Goal: Navigation & Orientation: Find specific page/section

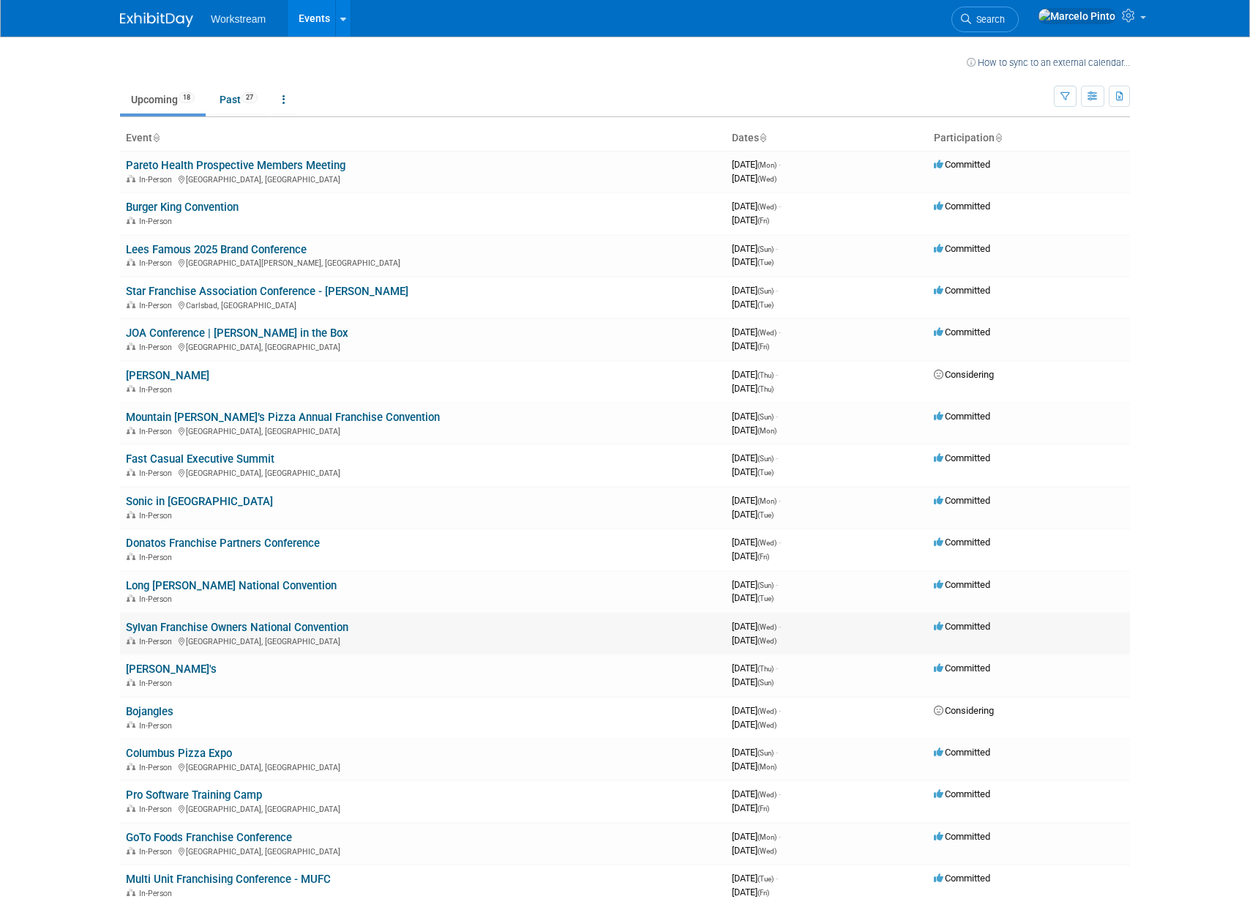
click at [305, 624] on link "Sylvan Franchise Owners National Convention" at bounding box center [237, 627] width 223 height 13
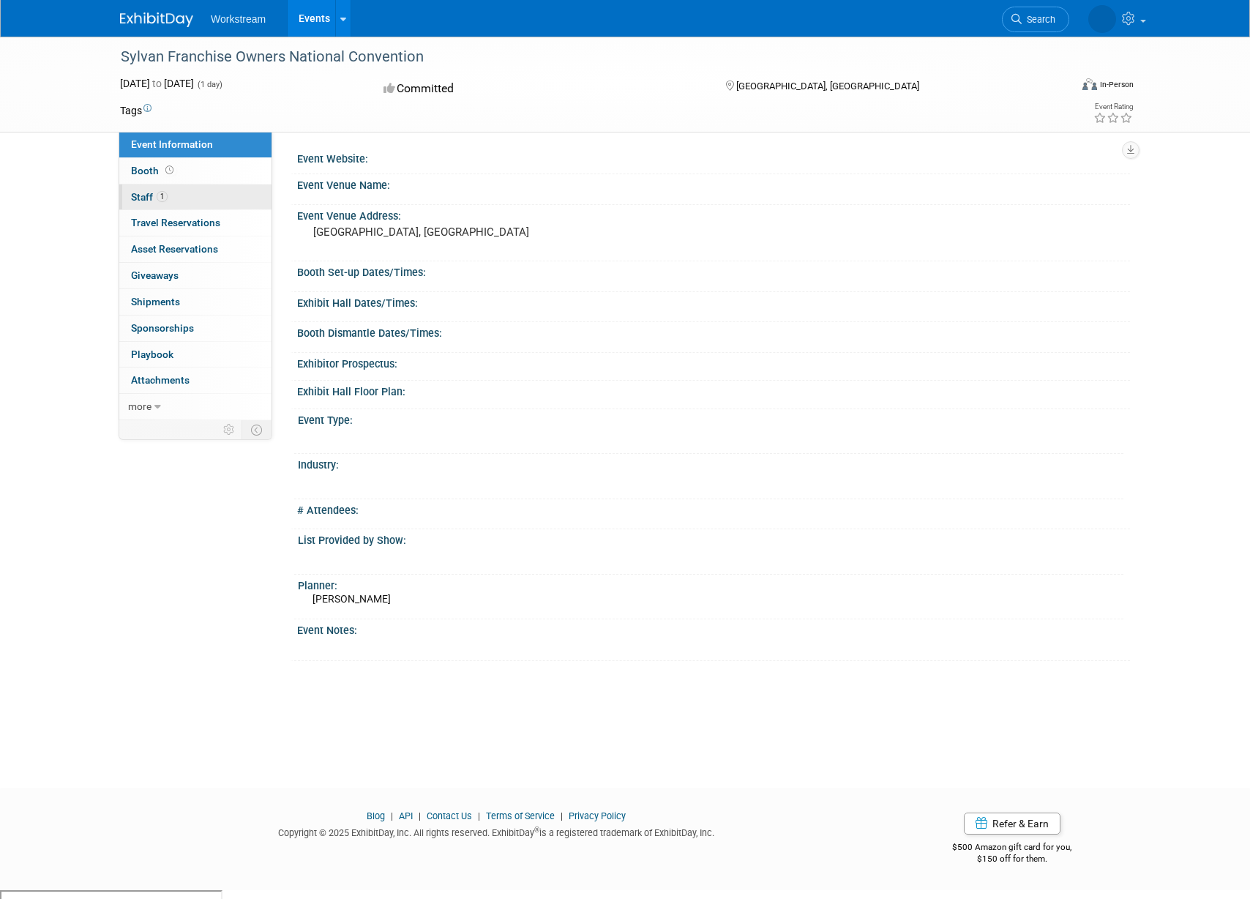
click at [214, 200] on link "1 Staff 1" at bounding box center [195, 197] width 152 height 26
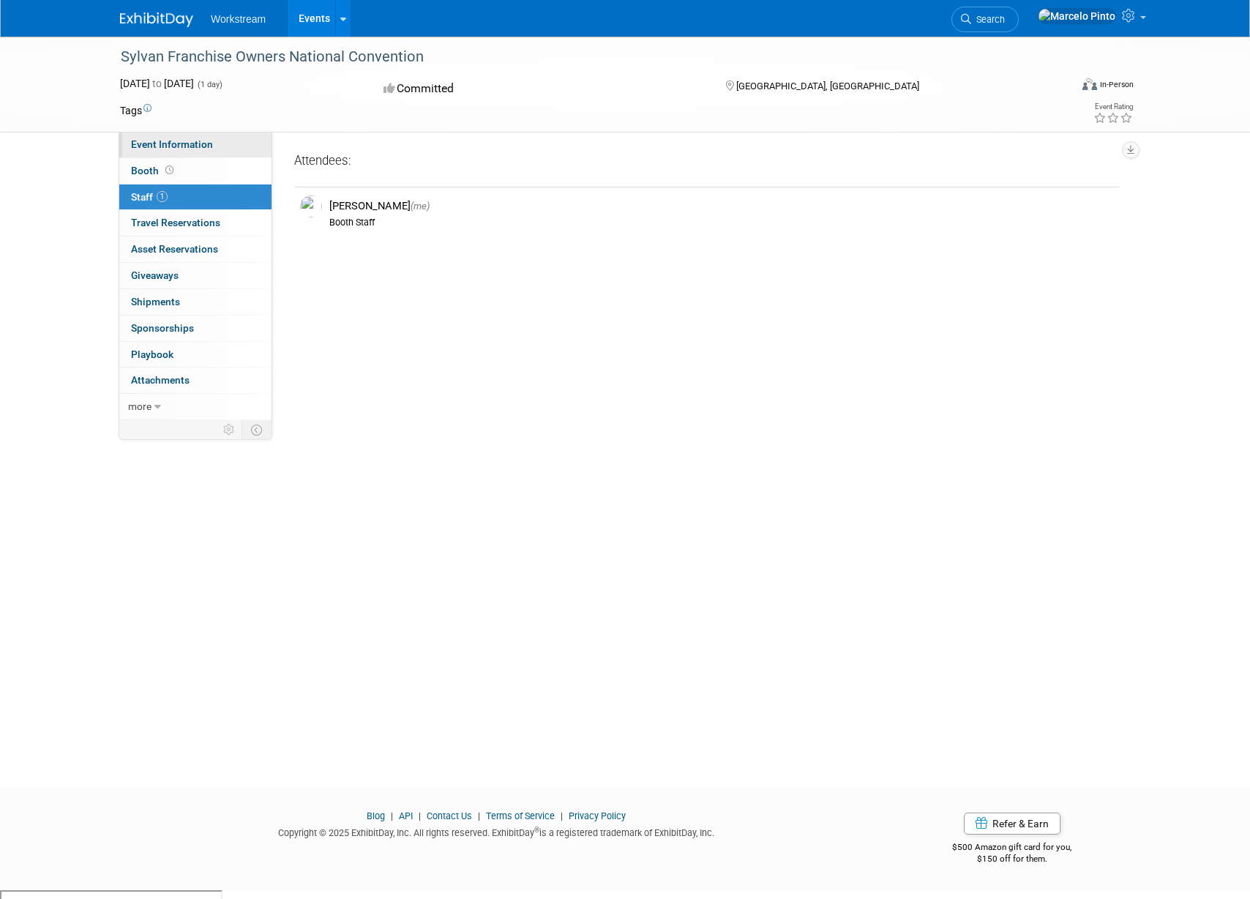
click at [225, 152] on link "Event Information" at bounding box center [195, 145] width 152 height 26
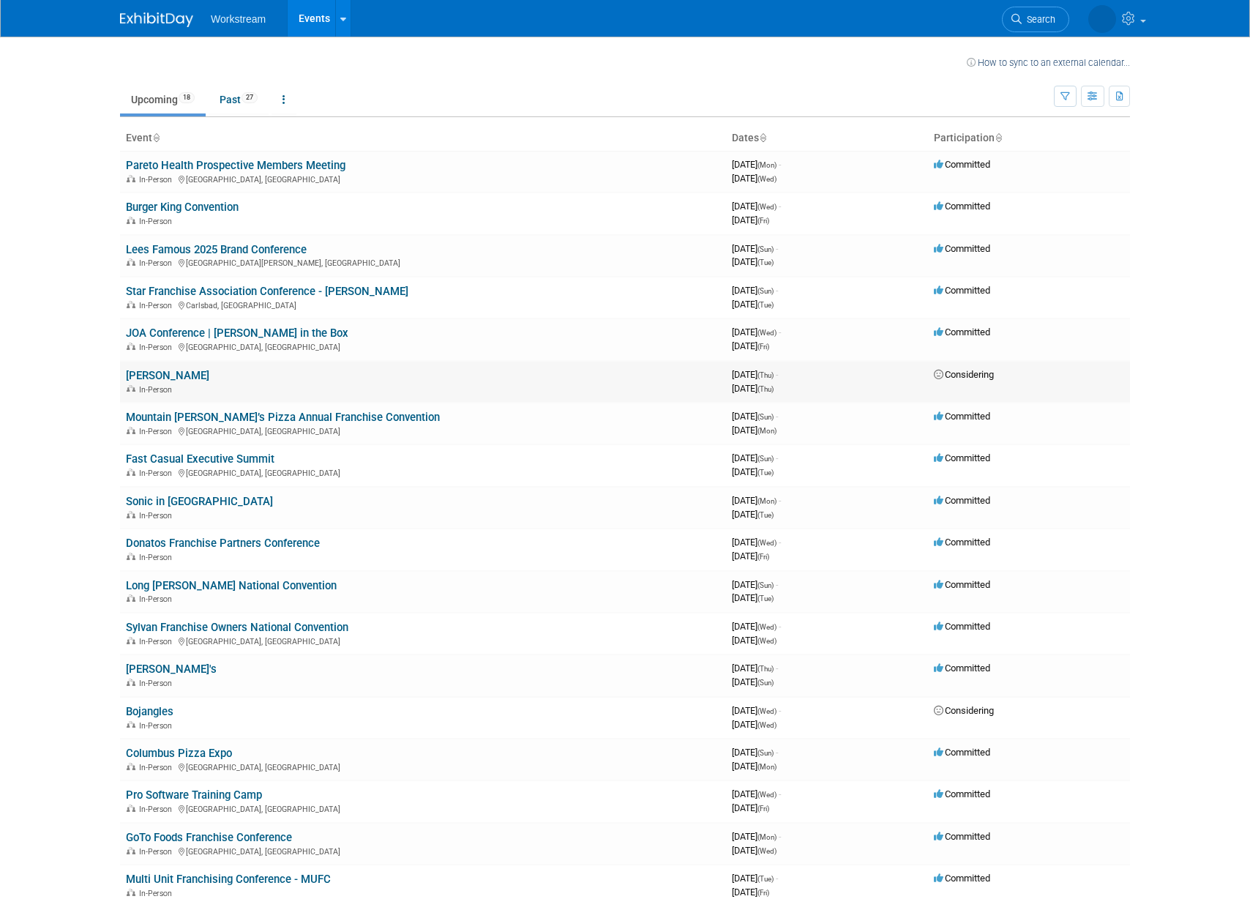
click at [188, 380] on link "[PERSON_NAME]" at bounding box center [167, 375] width 83 height 13
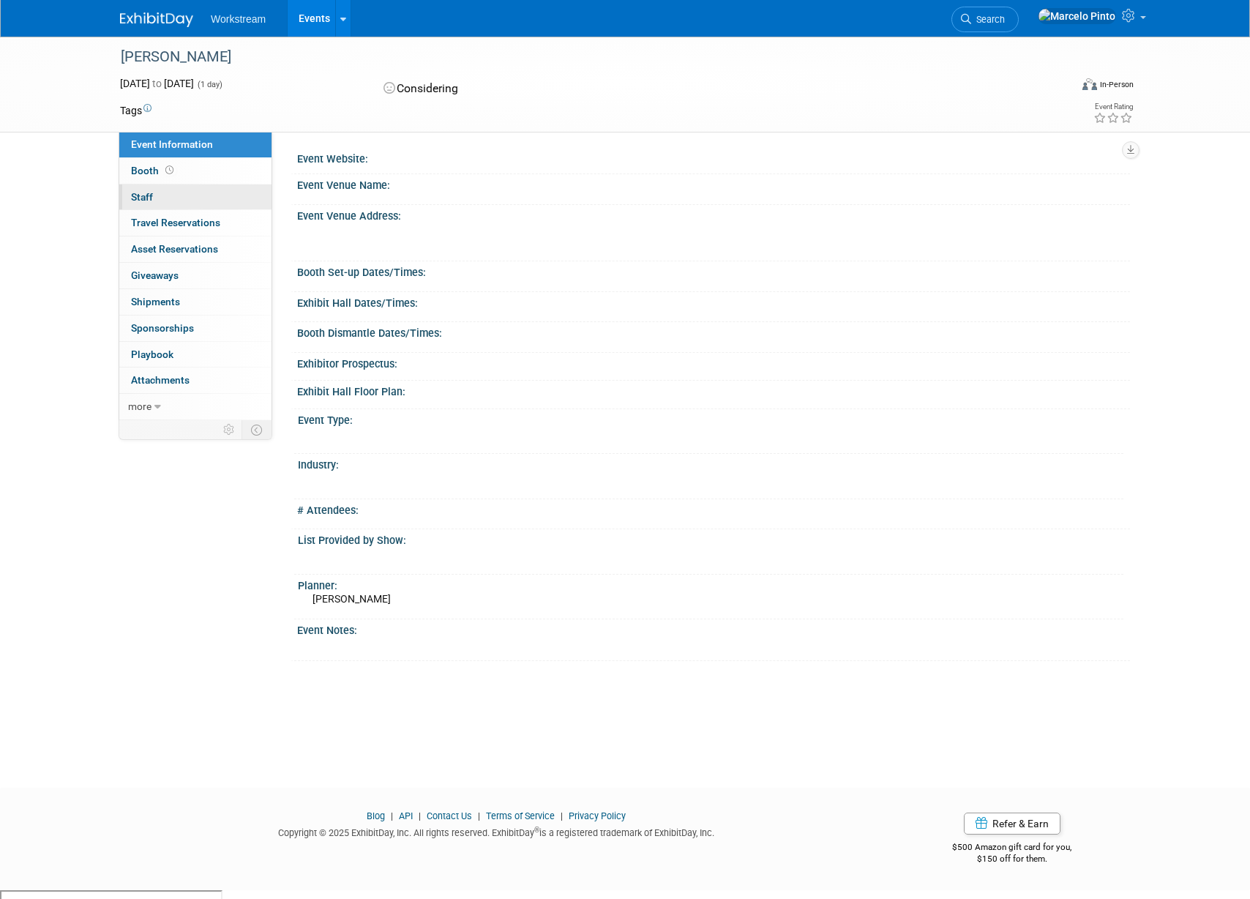
click at [163, 198] on link "0 Staff 0" at bounding box center [195, 197] width 152 height 26
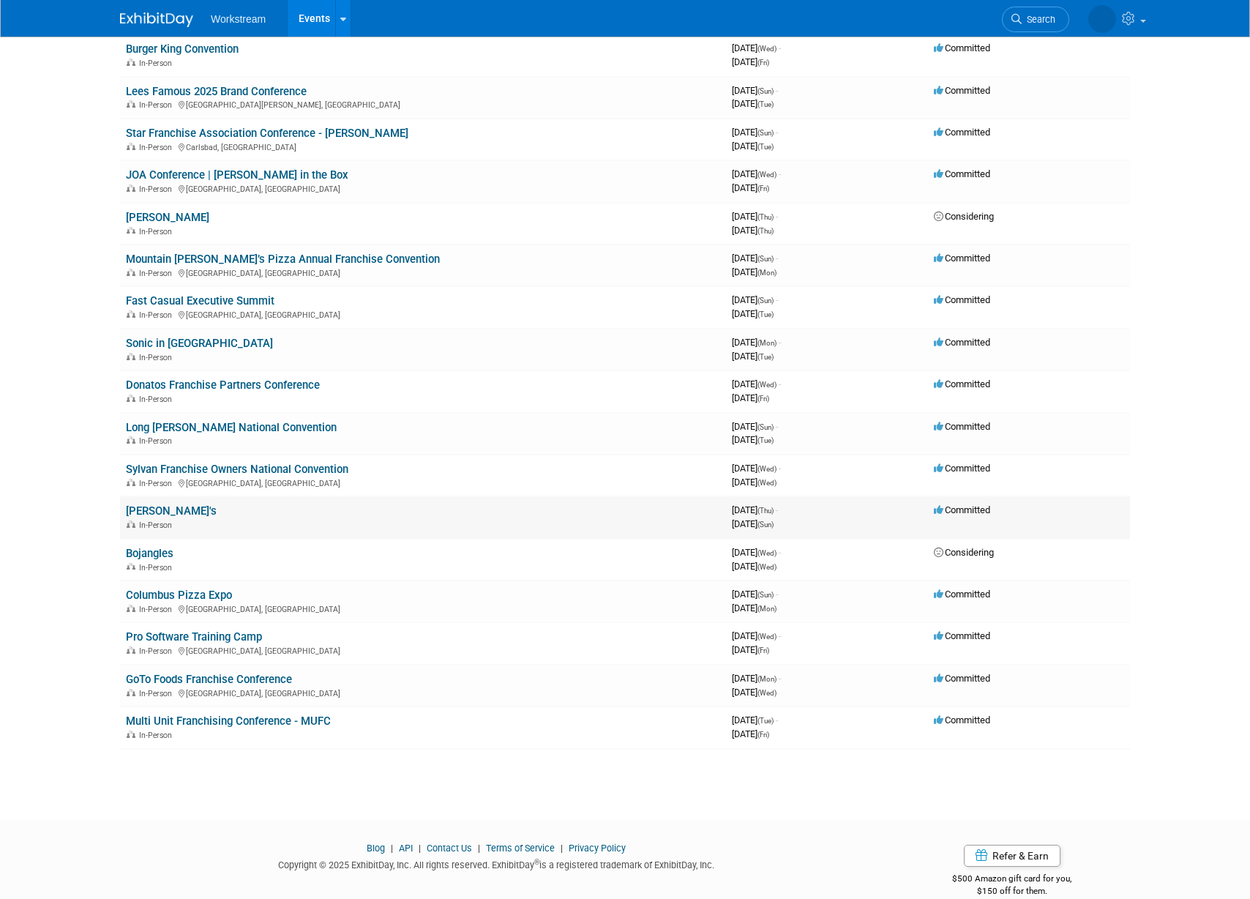
scroll to position [182, 0]
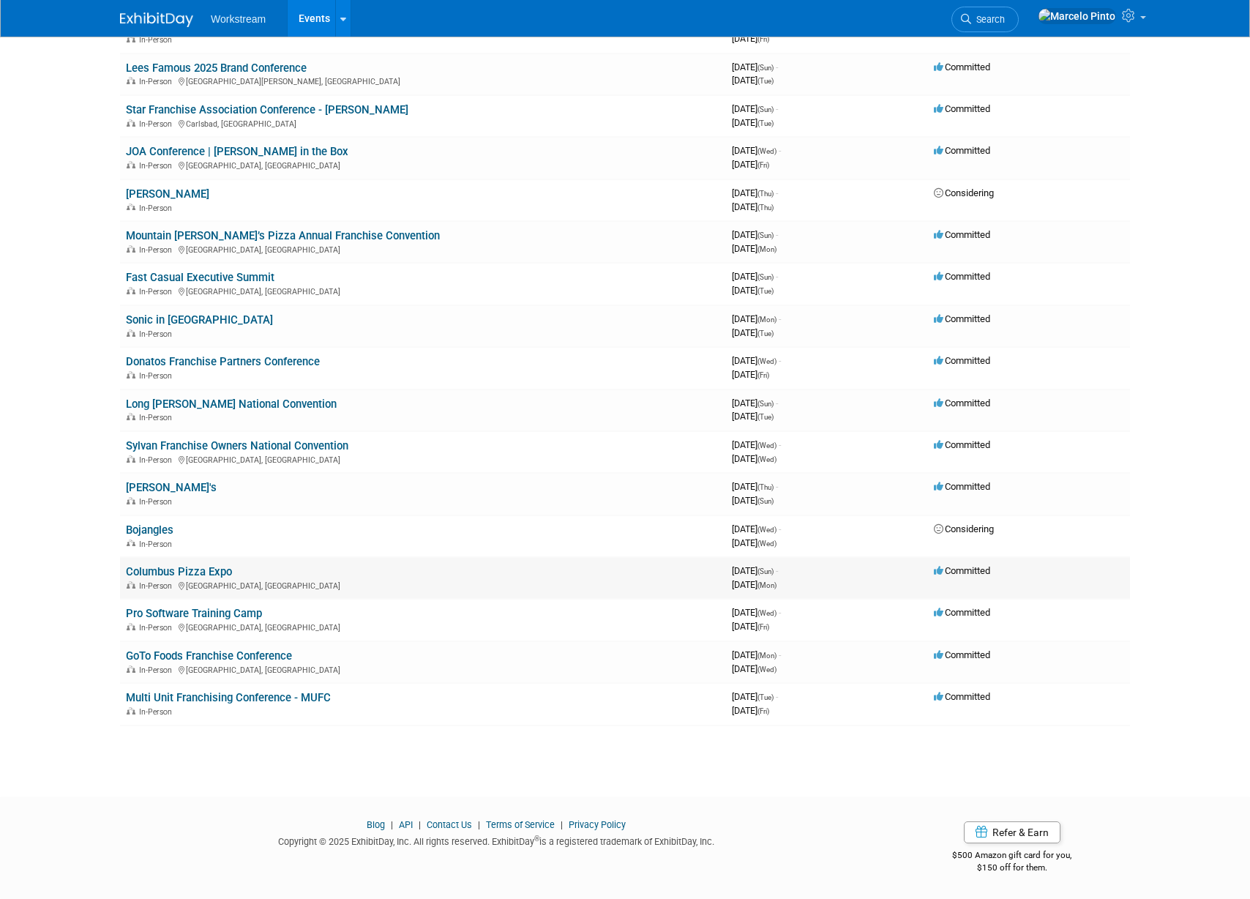
click at [222, 572] on link "Columbus Pizza Expo" at bounding box center [179, 571] width 106 height 13
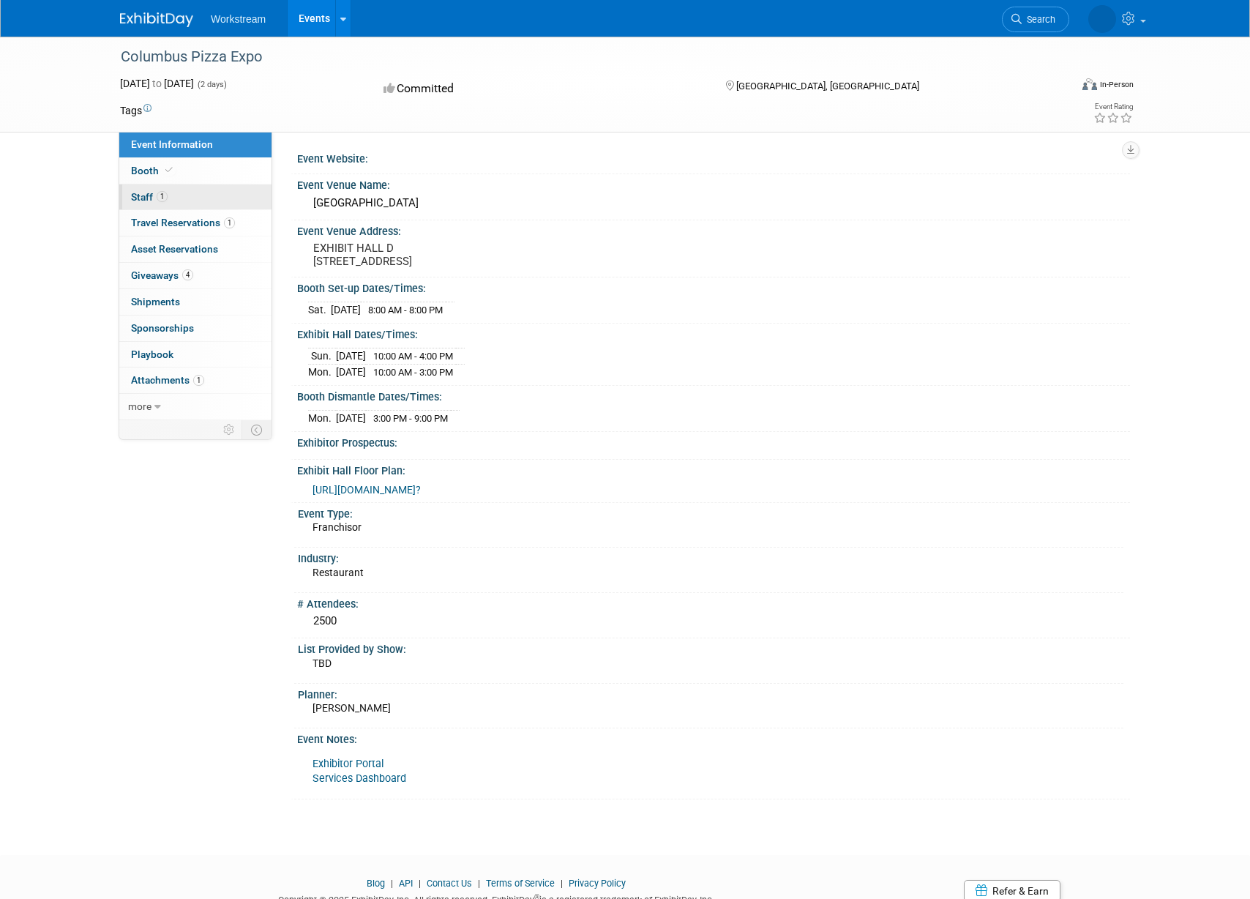
click at [176, 204] on link "1 Staff 1" at bounding box center [195, 197] width 152 height 26
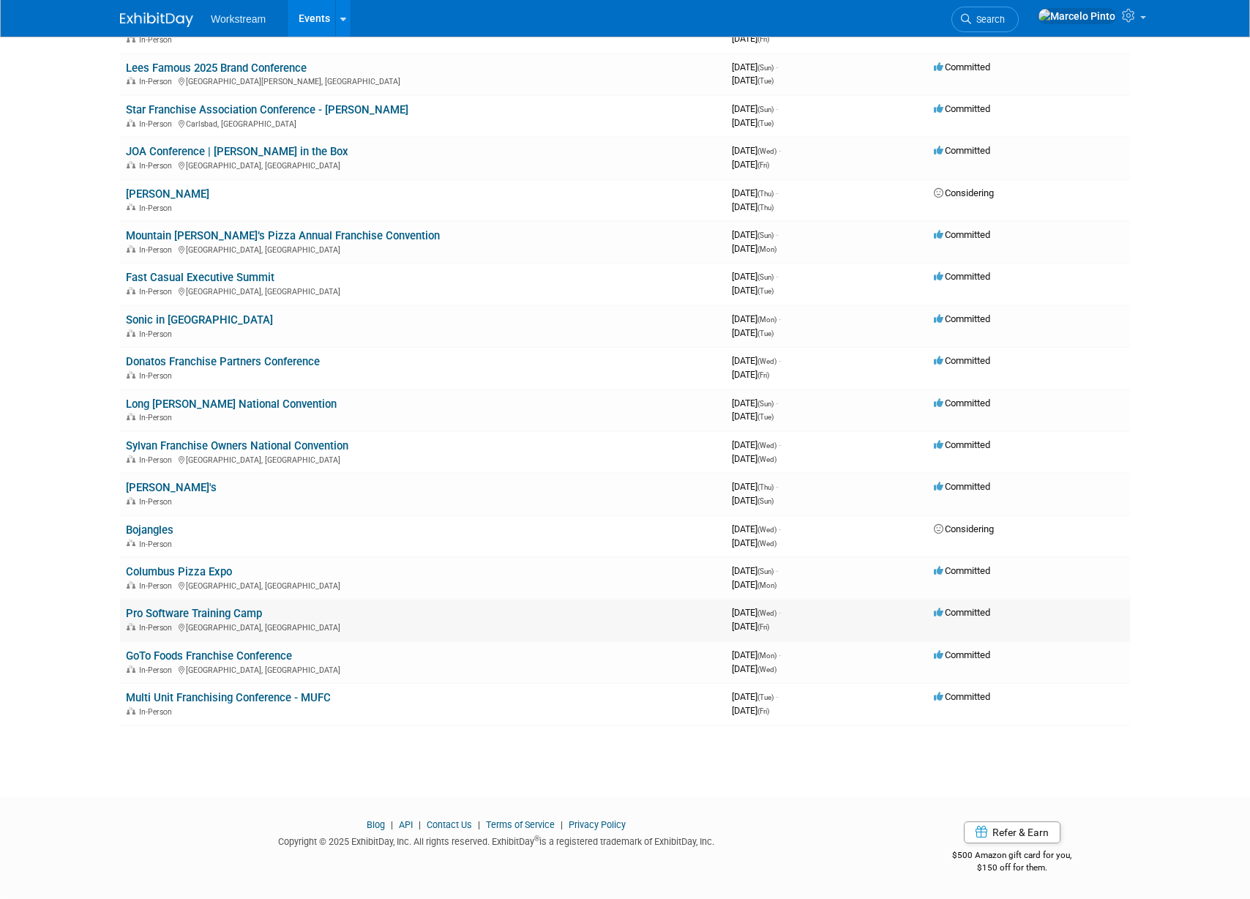
click at [250, 615] on link "Pro Software Training Camp" at bounding box center [194, 613] width 136 height 13
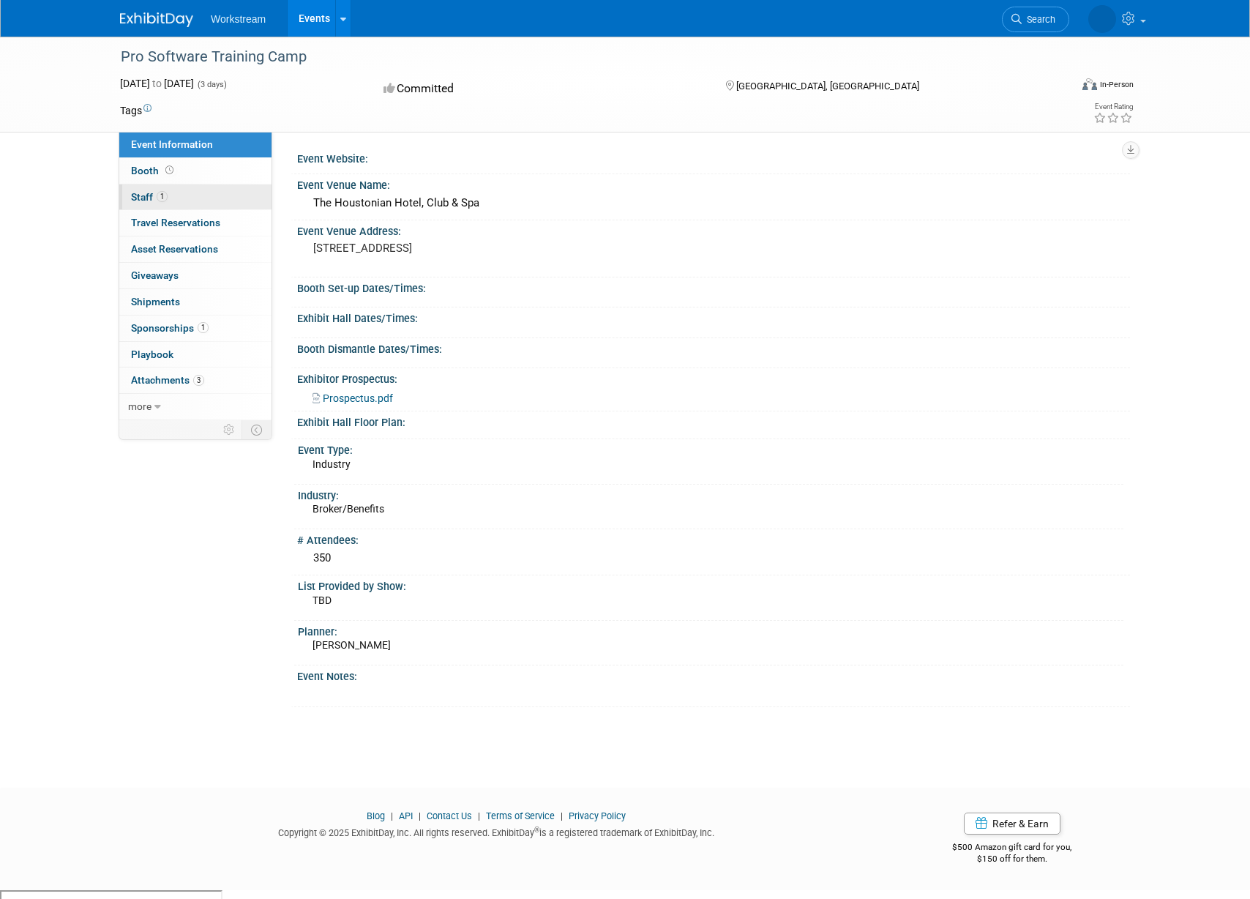
click at [176, 193] on link "1 Staff 1" at bounding box center [195, 197] width 152 height 26
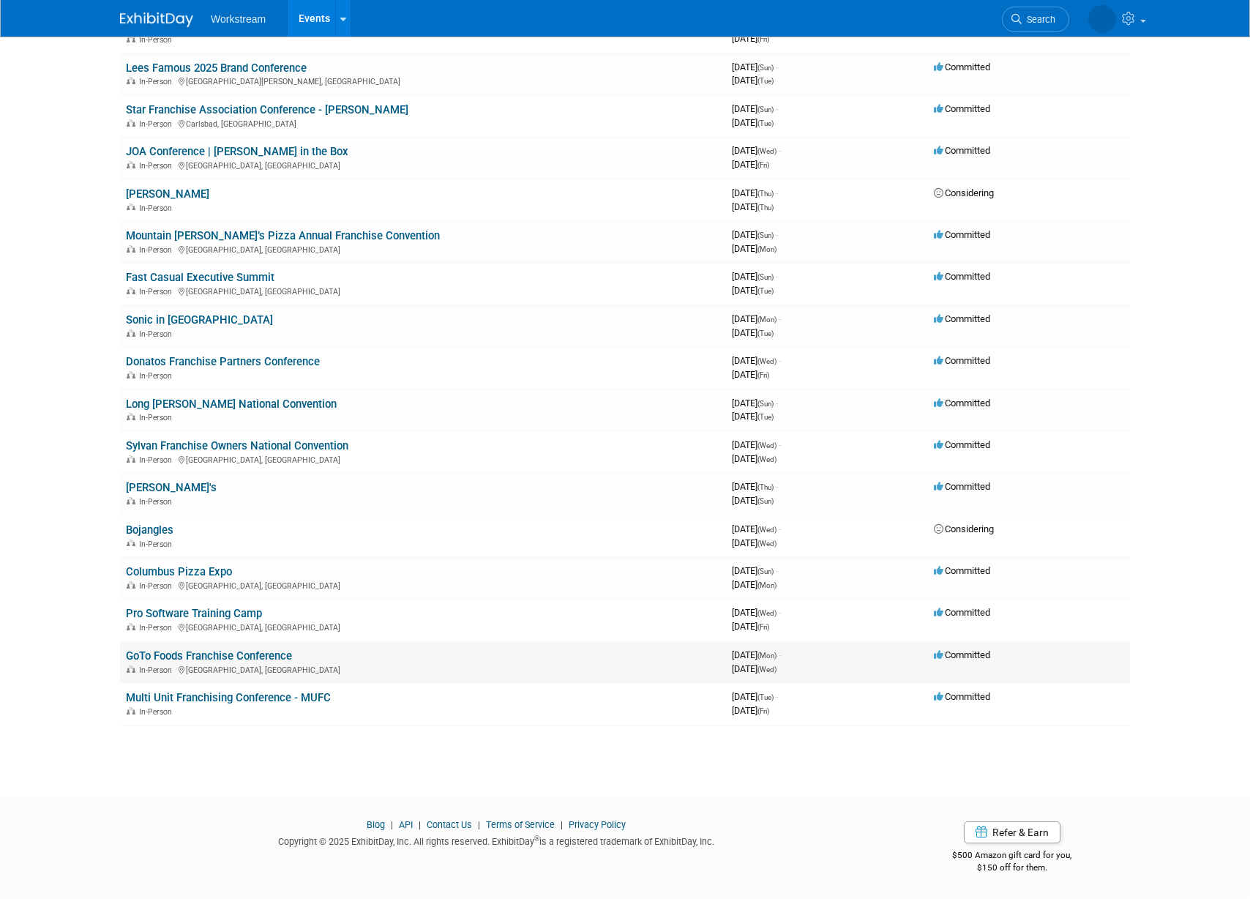
click at [285, 659] on link "GoTo Foods Franchise Conference" at bounding box center [209, 655] width 166 height 13
click at [353, 705] on div "In-Person" at bounding box center [423, 711] width 594 height 12
click at [230, 274] on link "Fast Casual Executive Summit" at bounding box center [200, 277] width 149 height 13
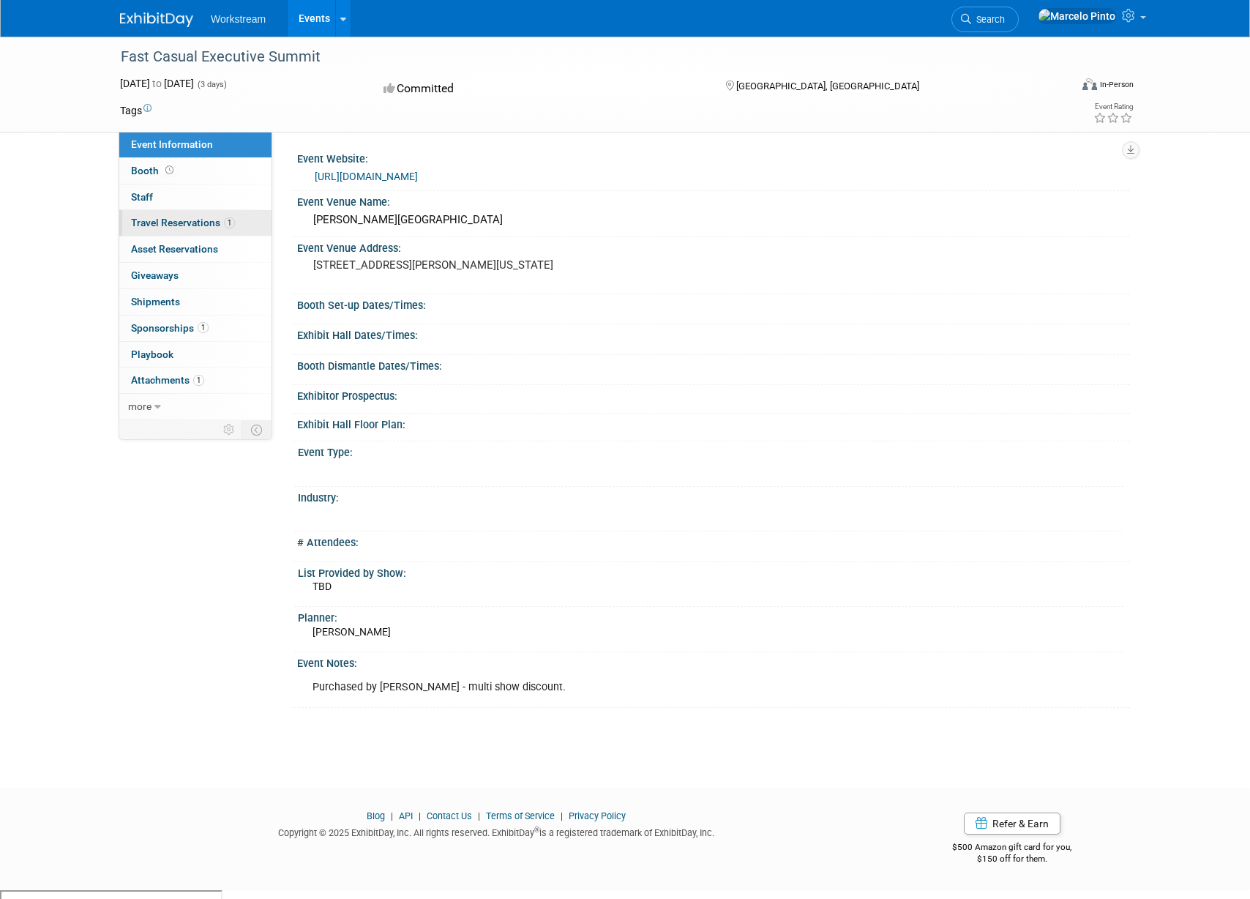
click at [211, 228] on span "Travel Reservations 1" at bounding box center [183, 223] width 104 height 12
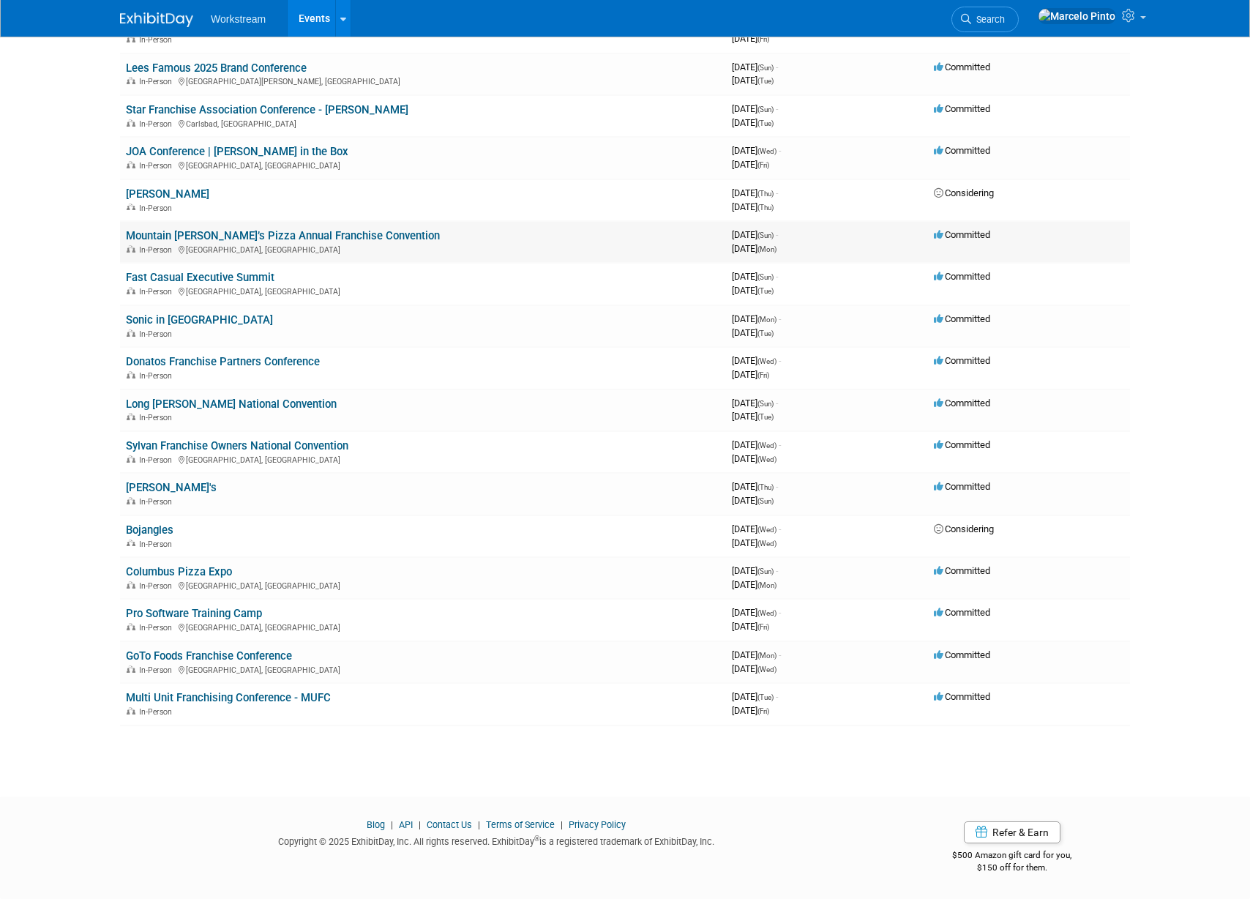
click at [217, 238] on link "Mountain [PERSON_NAME]’s Pizza Annual Franchise Convention" at bounding box center [283, 235] width 314 height 13
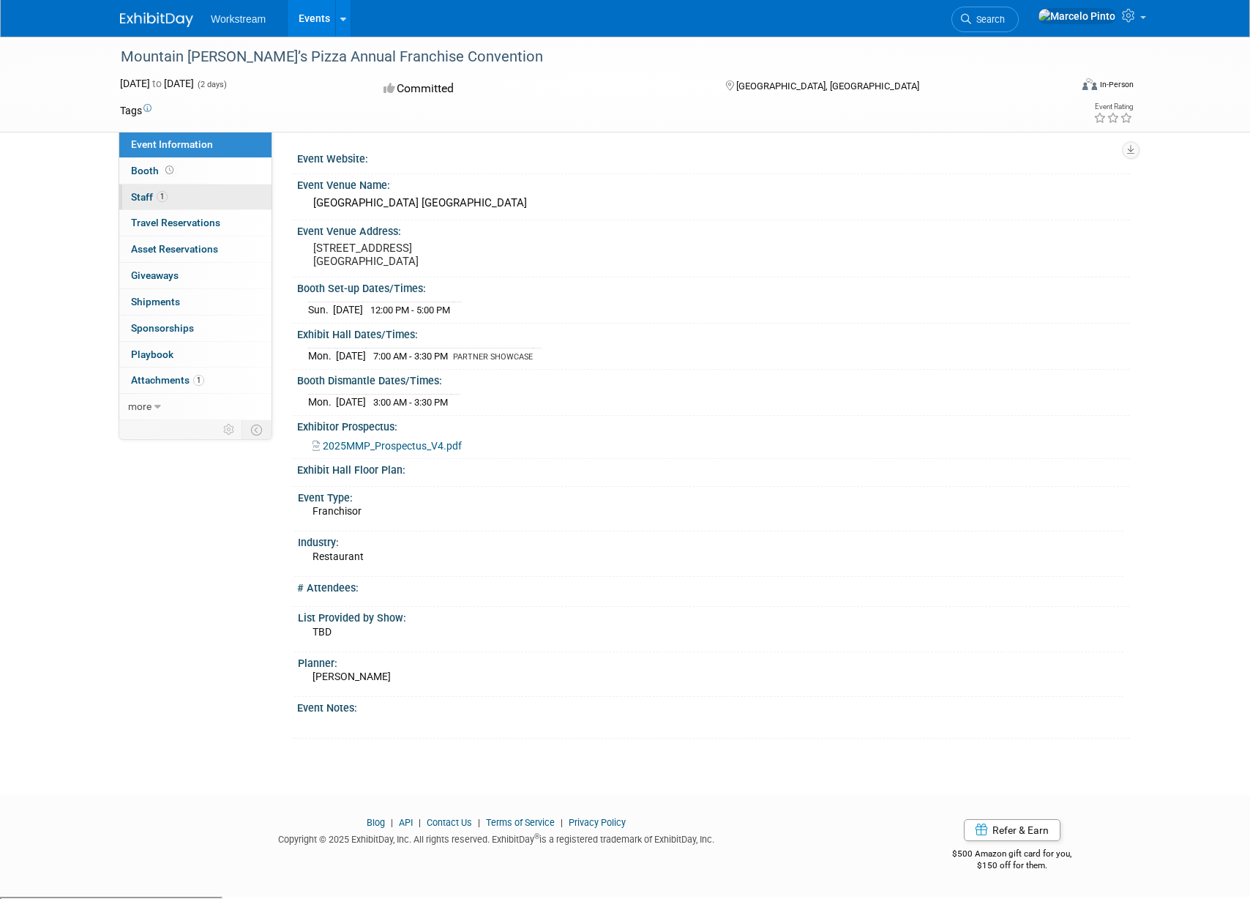
click at [190, 193] on link "1 Staff 1" at bounding box center [195, 197] width 152 height 26
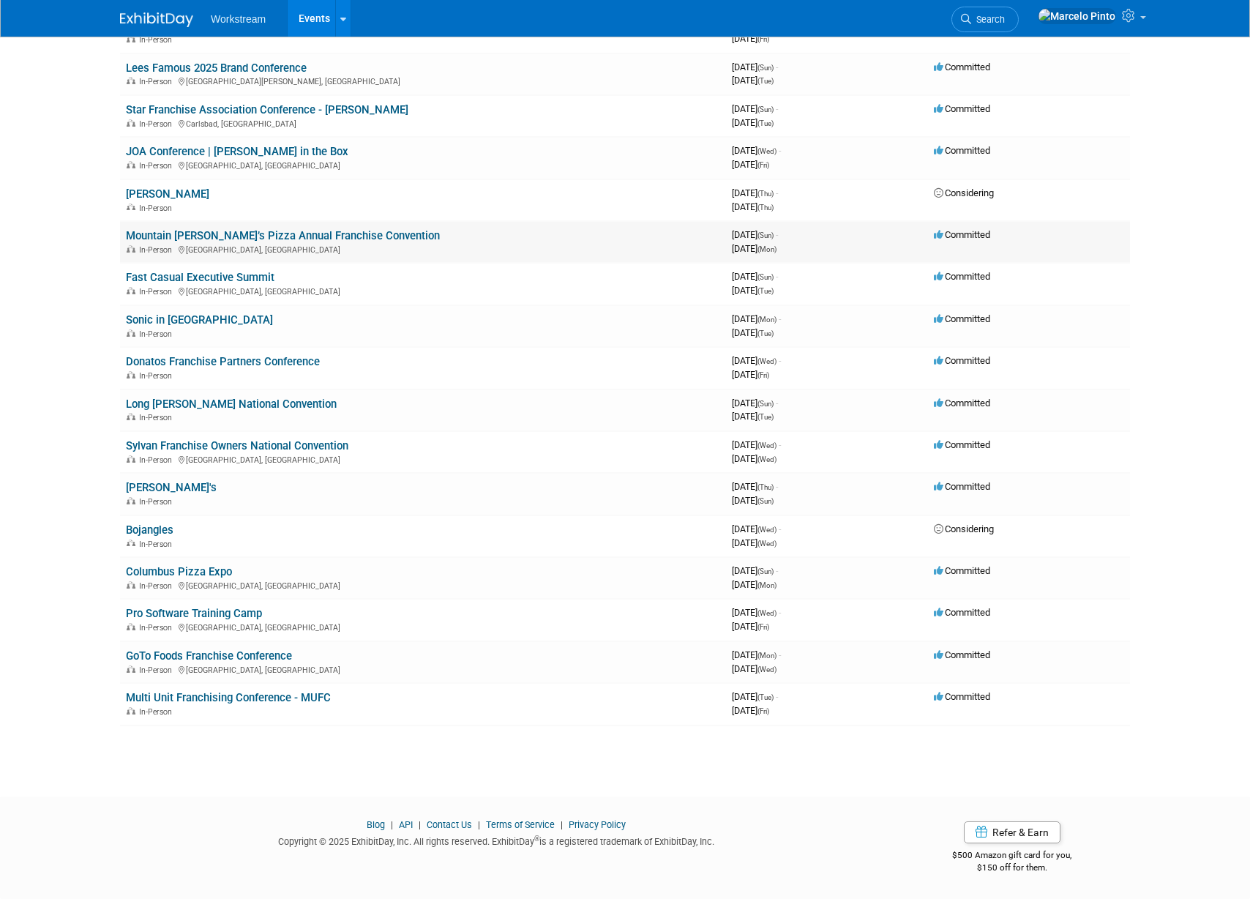
click at [316, 246] on div "In-Person Las Vegas, NV" at bounding box center [423, 249] width 594 height 12
click at [313, 239] on link "Mountain [PERSON_NAME]’s Pizza Annual Franchise Convention" at bounding box center [283, 235] width 314 height 13
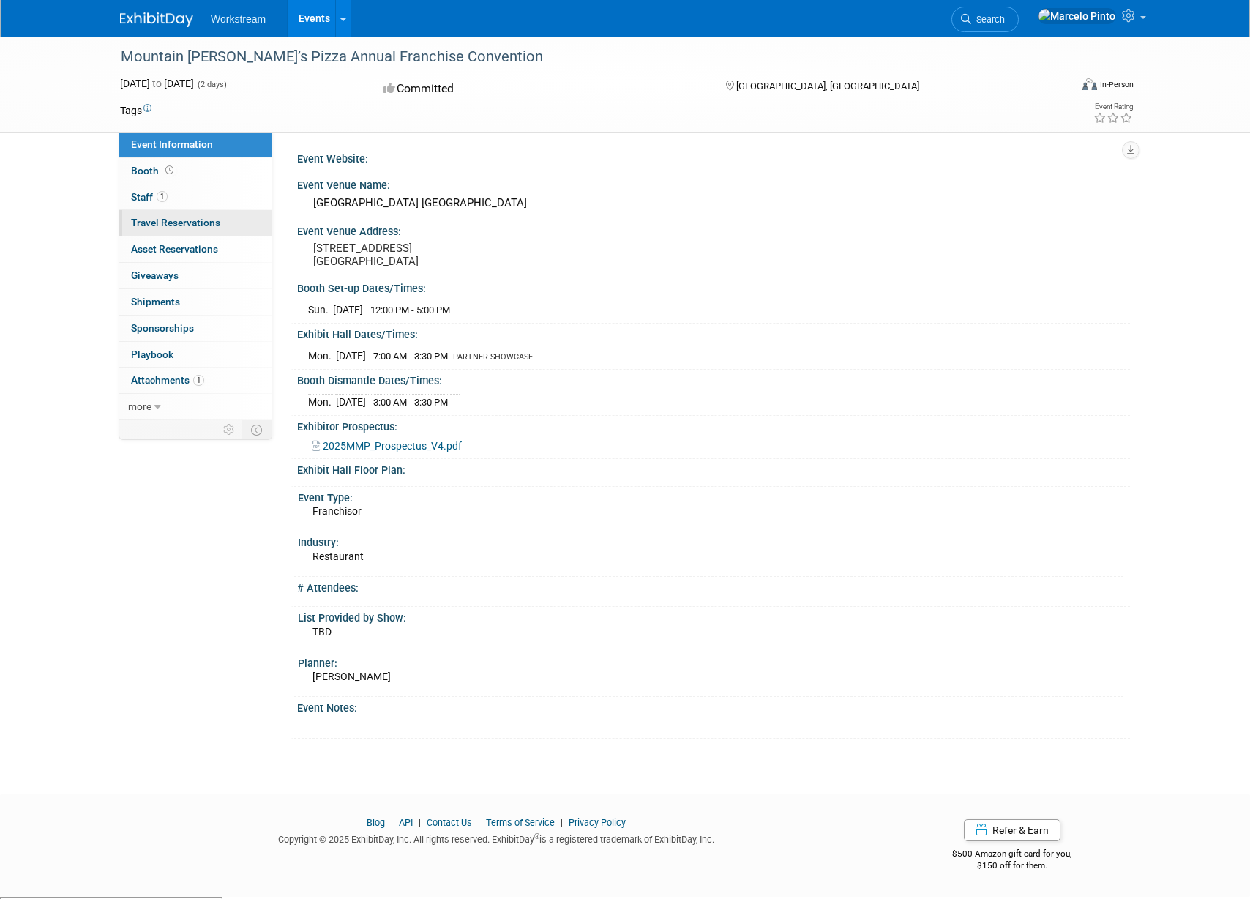
click at [210, 223] on span "Travel Reservations 0" at bounding box center [175, 223] width 89 height 12
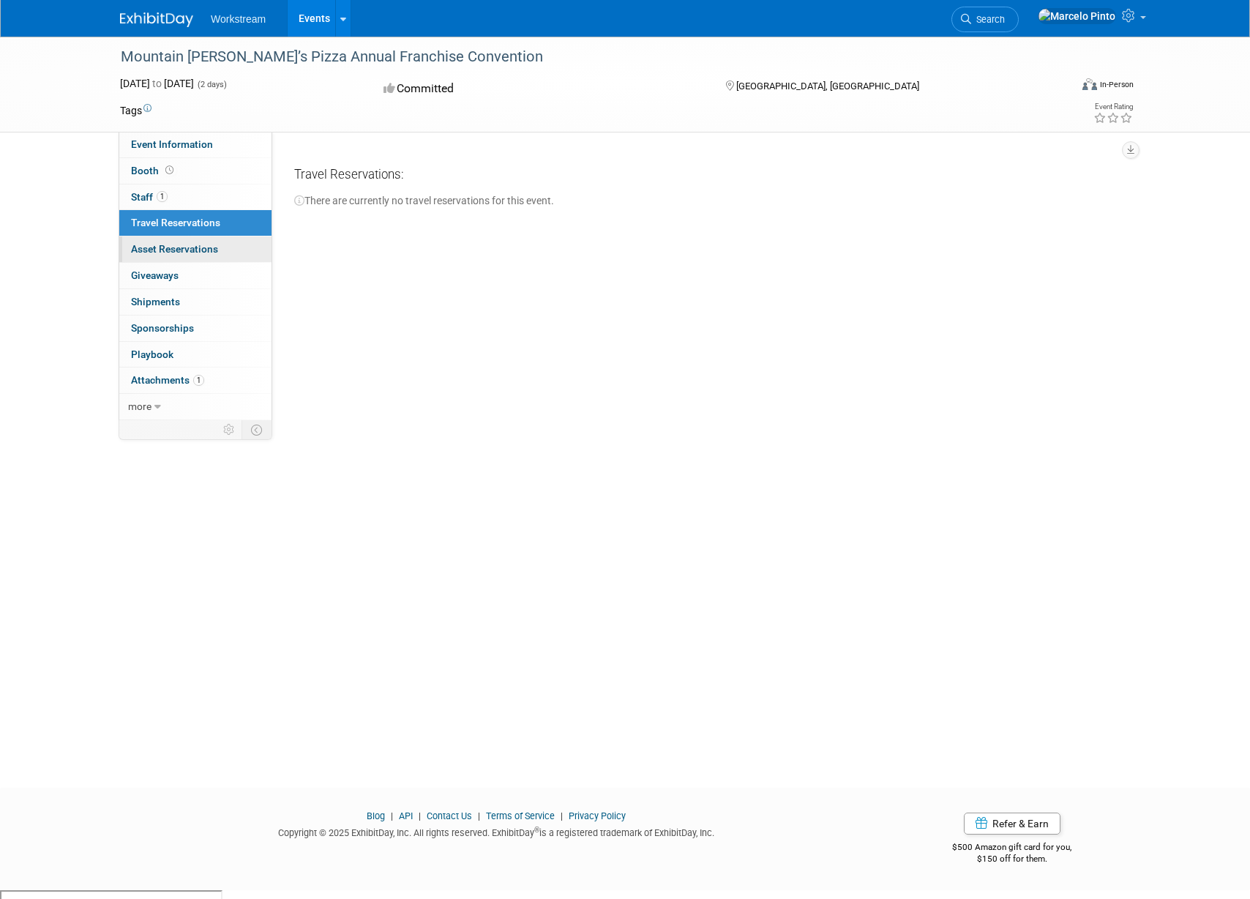
click at [210, 247] on span "Asset Reservations 0" at bounding box center [174, 249] width 87 height 12
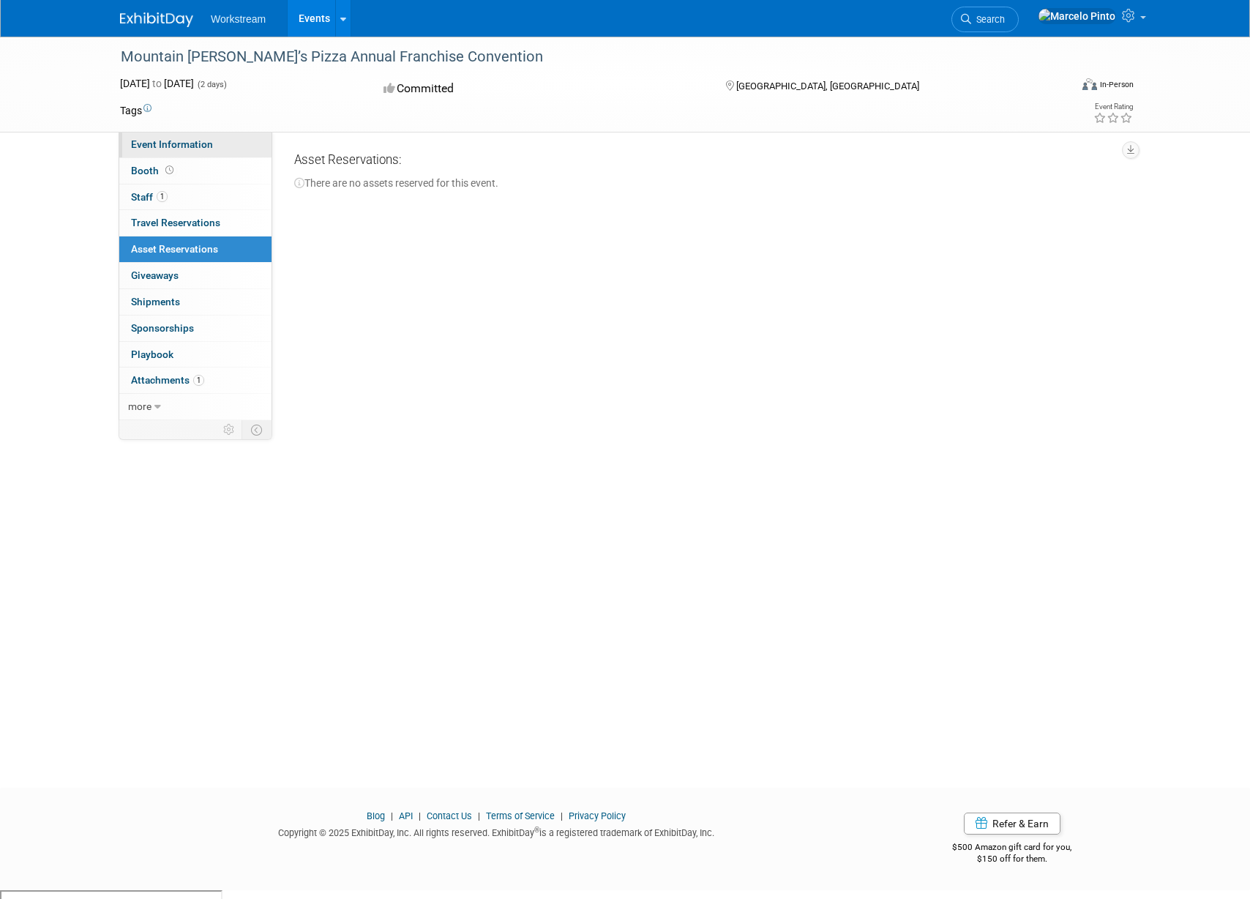
click at [201, 141] on span "Event Information" at bounding box center [172, 144] width 82 height 12
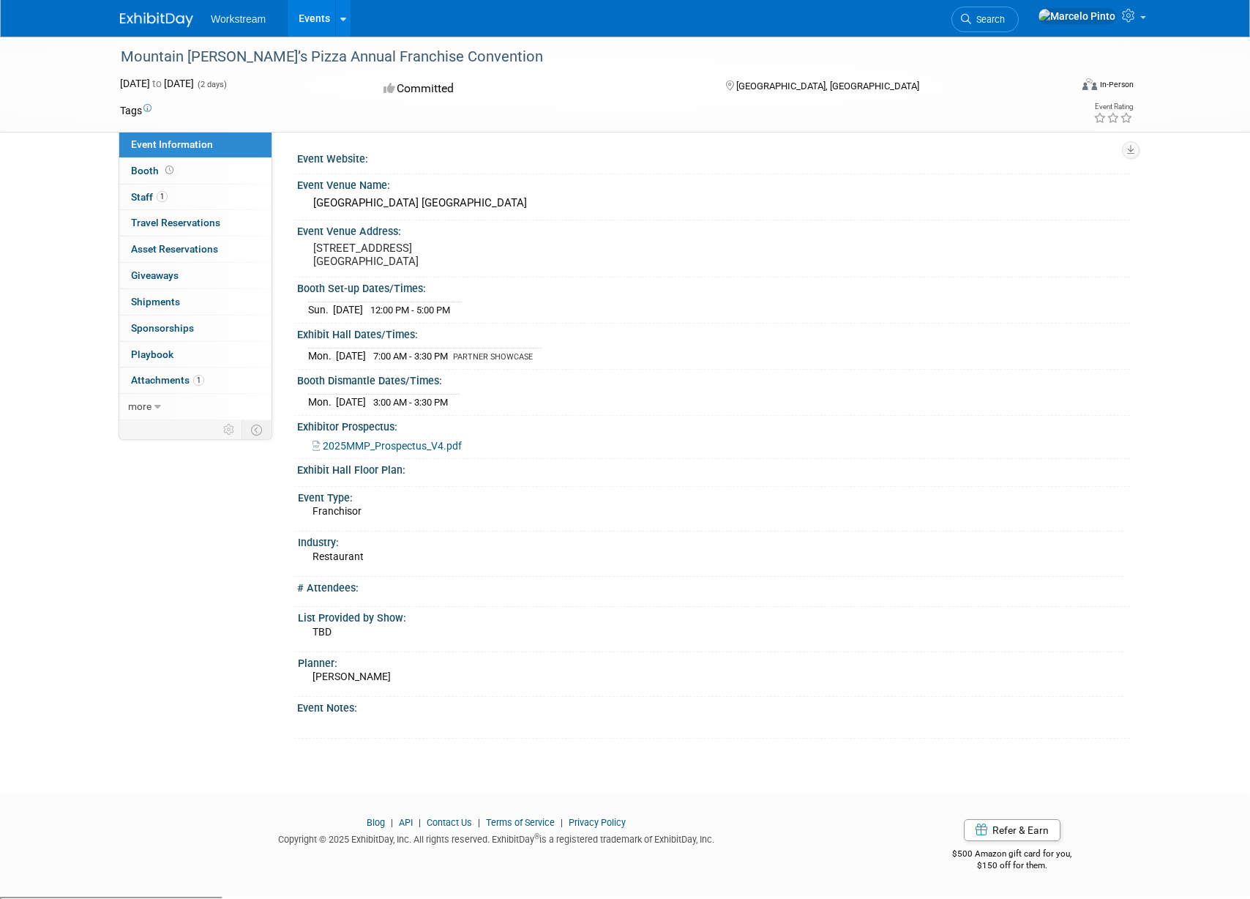
click at [318, 248] on pre "3655 S Las Vegas Blvd. Las Vegas, NV 89109" at bounding box center [470, 255] width 315 height 26
drag, startPoint x: 318, startPoint y: 248, endPoint x: 400, endPoint y: 264, distance: 84.1
click at [400, 264] on pre "3655 S Las Vegas Blvd. Las Vegas, NV 89109" at bounding box center [470, 255] width 315 height 26
copy pre "3655 S Las Vegas Blvd. Las Vegas, NV 89109"
click at [570, 223] on div "Event Venue Address:" at bounding box center [713, 229] width 833 height 18
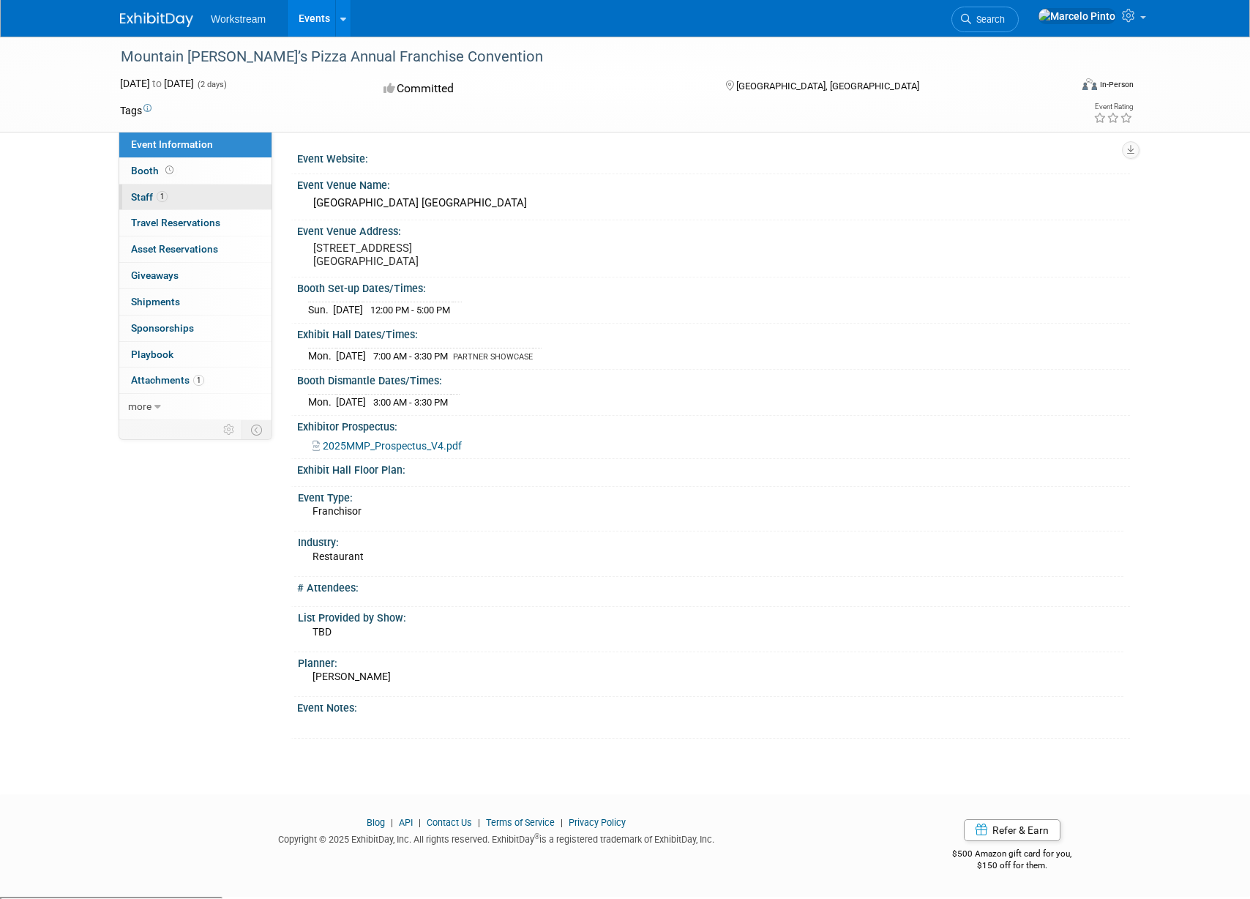
click at [194, 198] on link "1 Staff 1" at bounding box center [195, 197] width 152 height 26
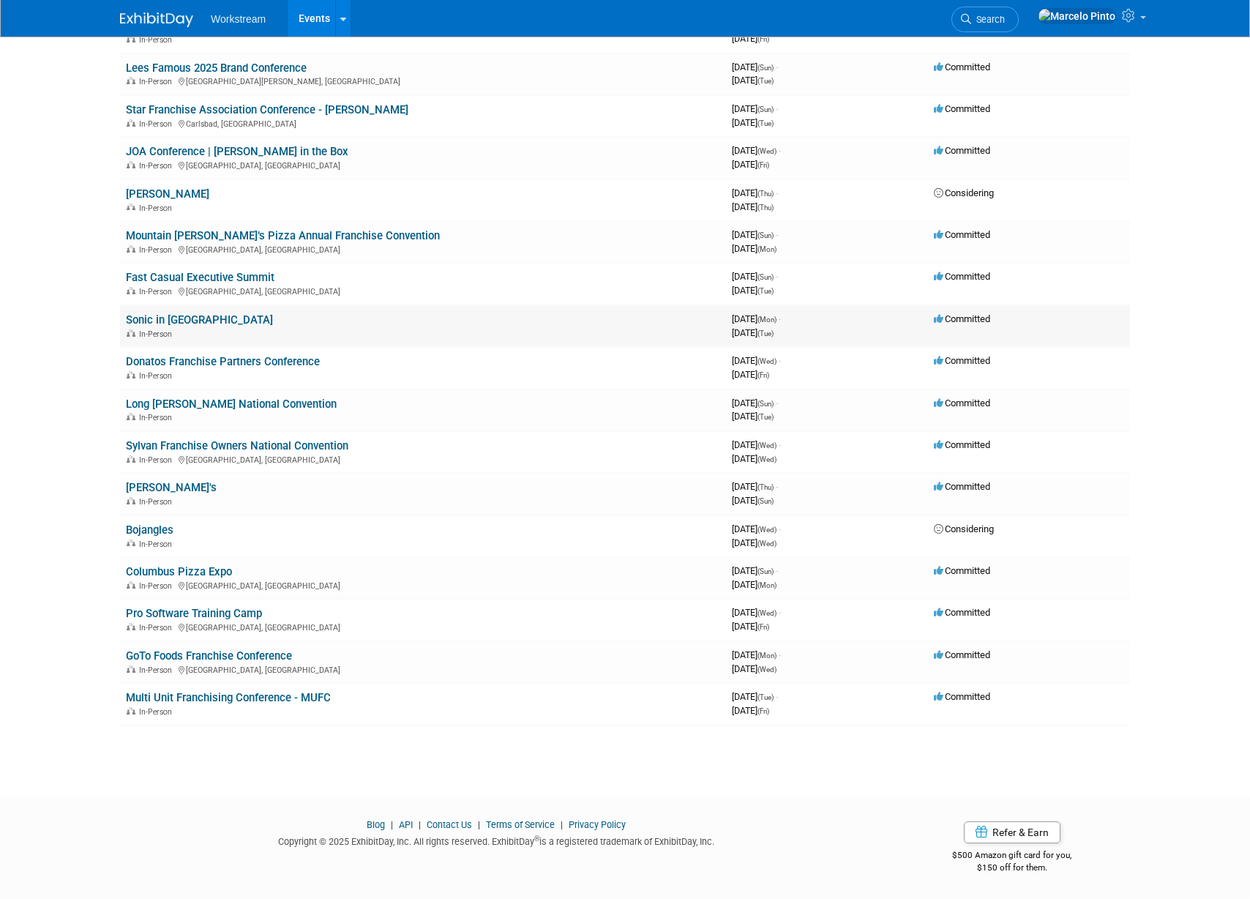
click at [182, 318] on link "Sonic in [GEOGRAPHIC_DATA]" at bounding box center [199, 319] width 147 height 13
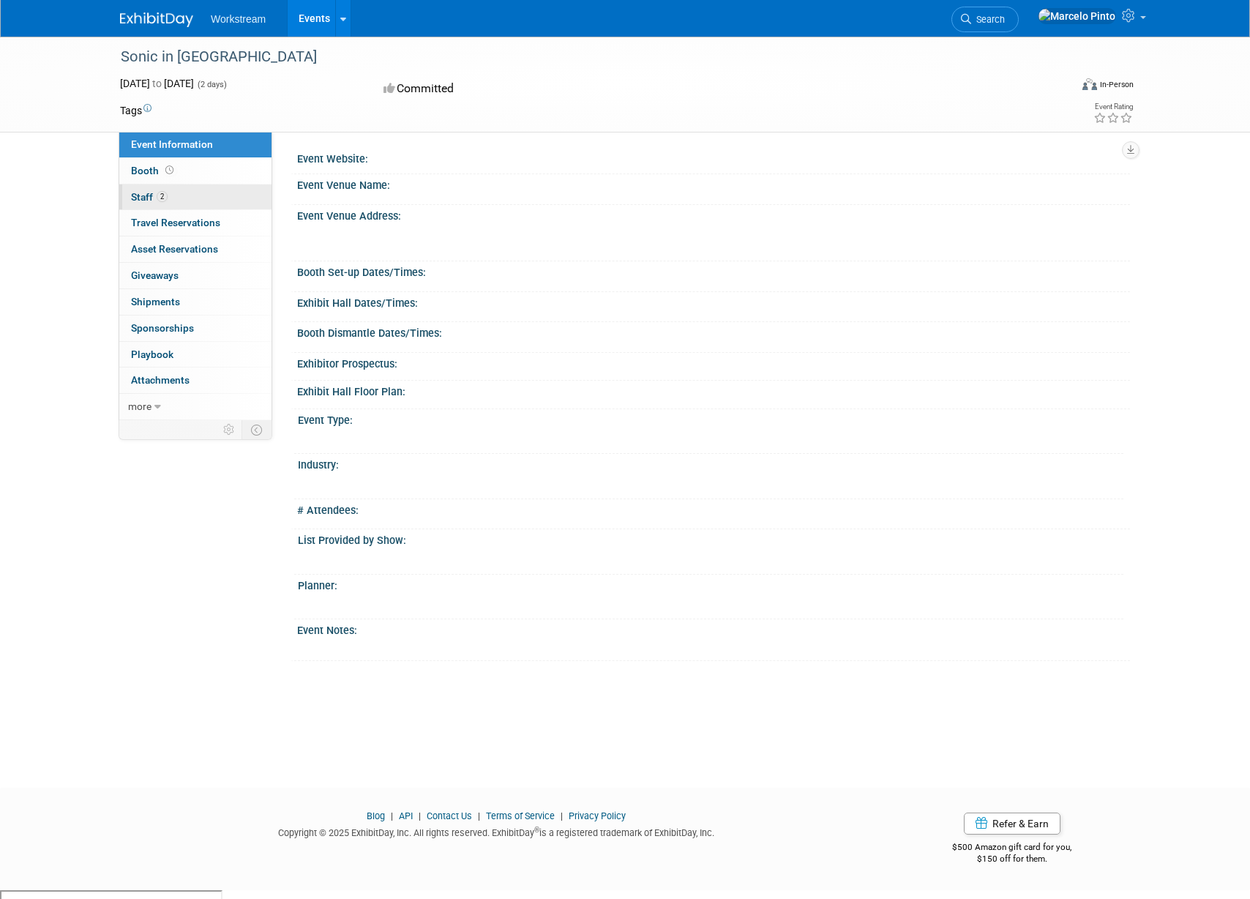
click at [152, 193] on span "Staff 2" at bounding box center [149, 197] width 37 height 12
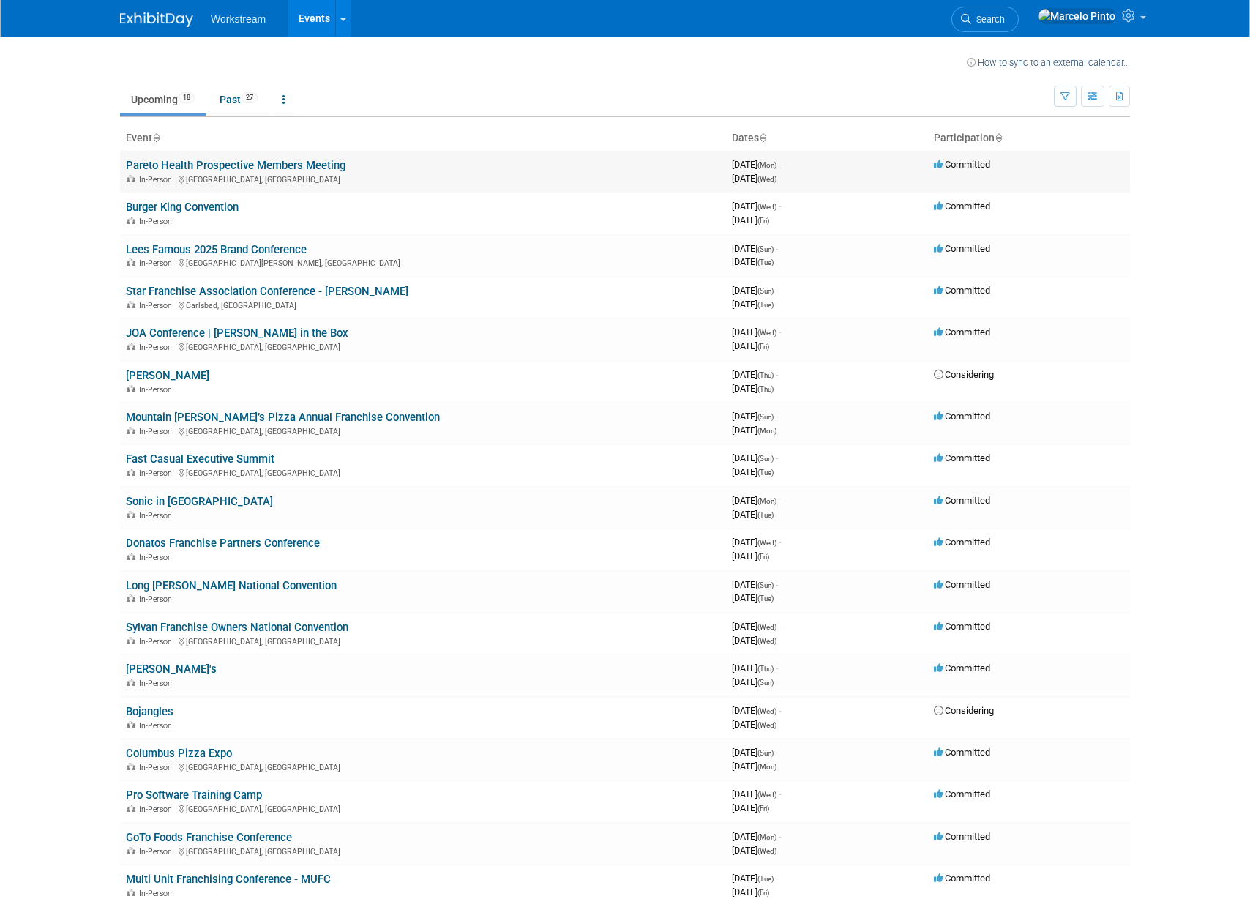
click at [170, 168] on link "Pareto Health Prospective Members Meeting" at bounding box center [236, 165] width 220 height 13
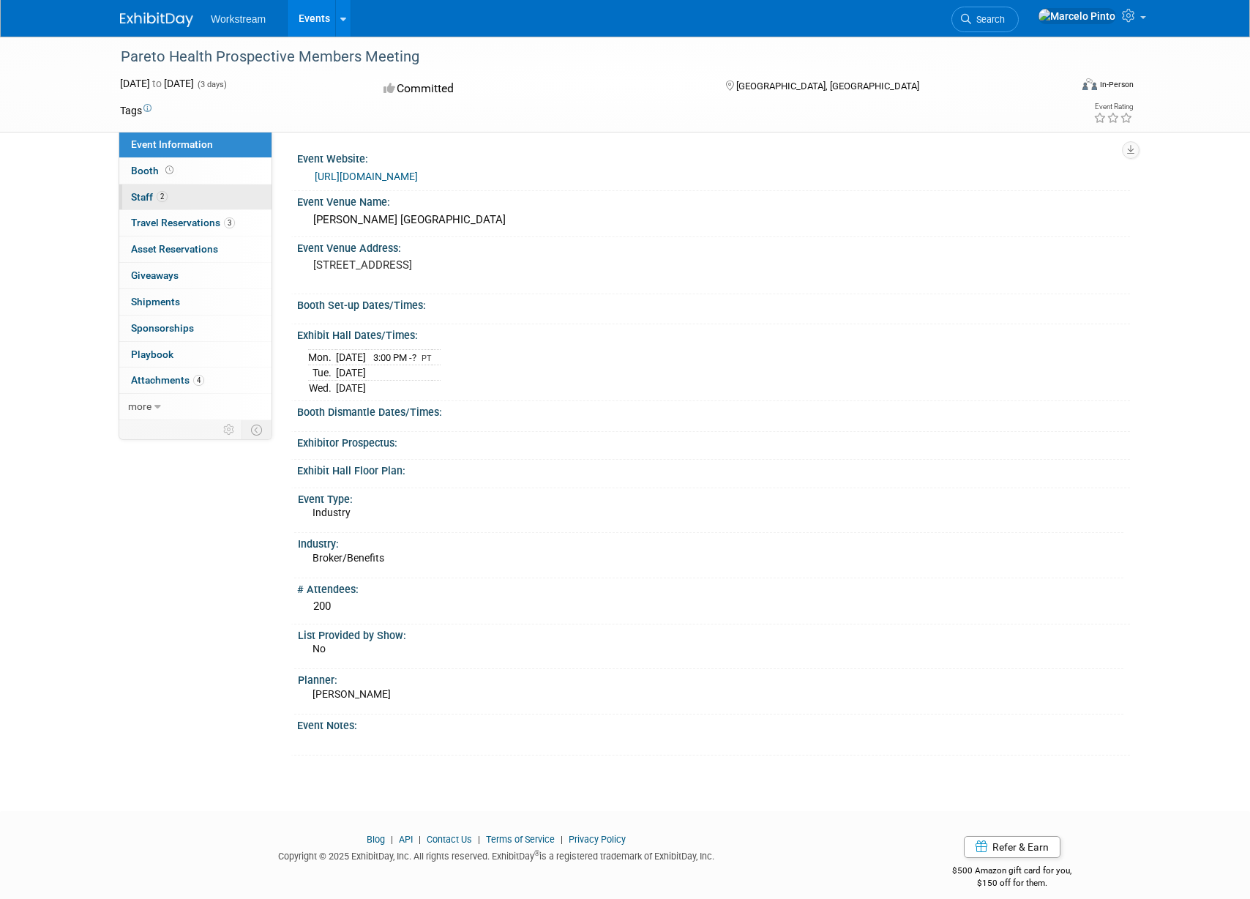
click at [176, 198] on link "2 Staff 2" at bounding box center [195, 197] width 152 height 26
